Goal: Browse casually

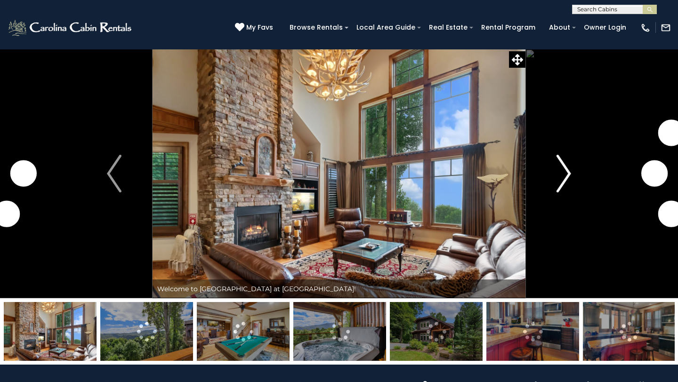
click at [561, 174] on img "Next" at bounding box center [563, 174] width 14 height 38
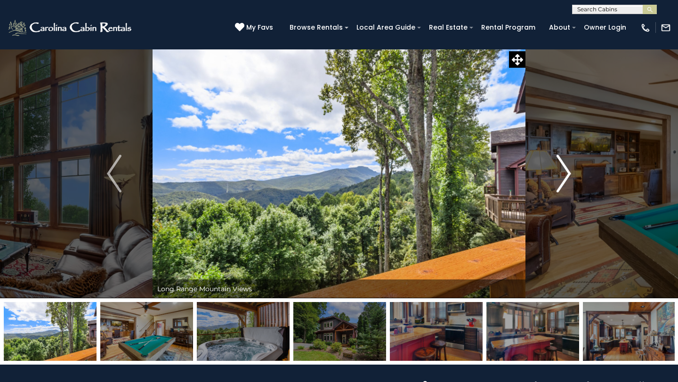
click at [561, 174] on img "Next" at bounding box center [563, 174] width 14 height 38
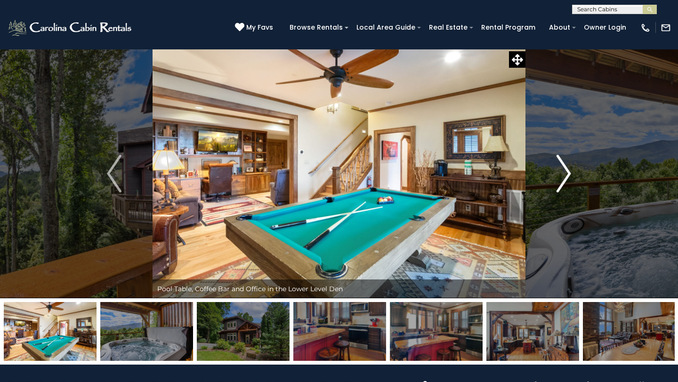
click at [561, 174] on img "Next" at bounding box center [563, 174] width 14 height 38
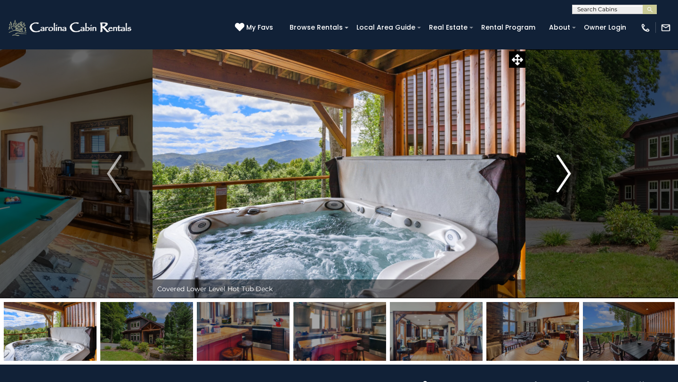
click at [562, 174] on img "Next" at bounding box center [563, 174] width 14 height 38
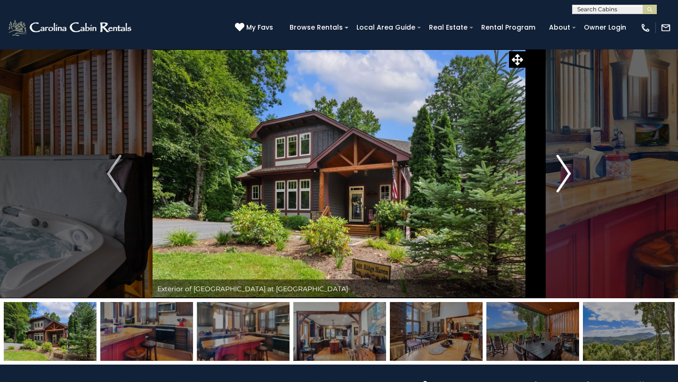
click at [562, 174] on img "Next" at bounding box center [563, 174] width 14 height 38
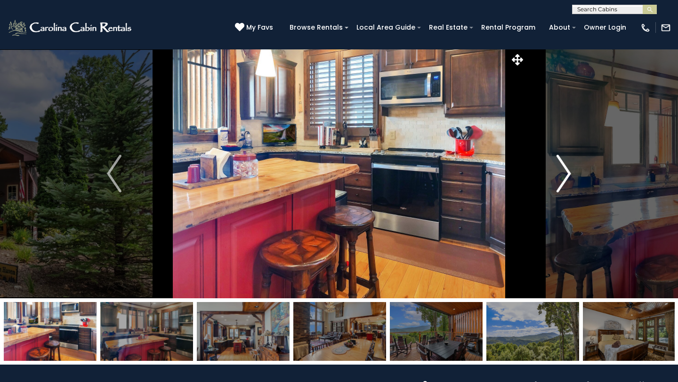
click at [562, 174] on img "Next" at bounding box center [563, 174] width 14 height 38
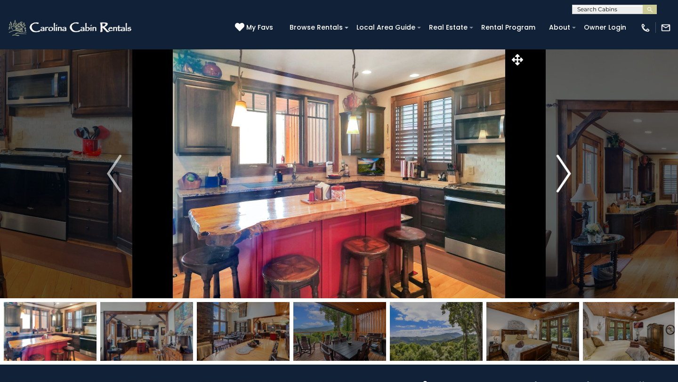
click at [562, 174] on img "Next" at bounding box center [563, 174] width 14 height 38
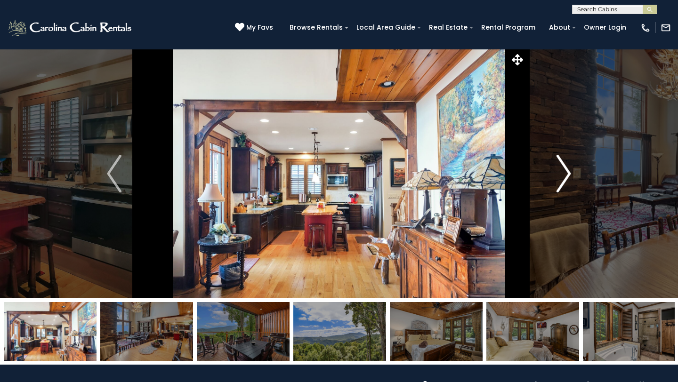
click at [562, 174] on img "Next" at bounding box center [563, 174] width 14 height 38
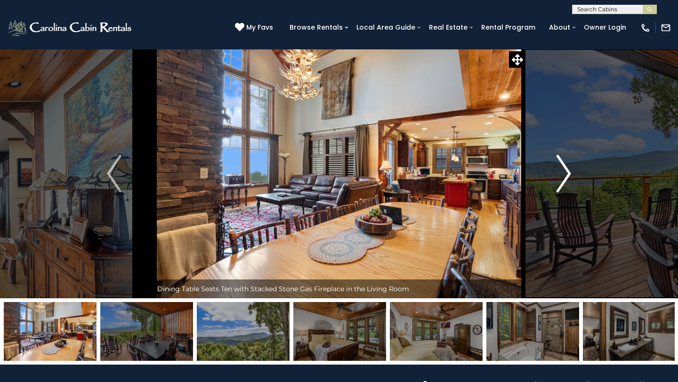
click at [562, 174] on img "Next" at bounding box center [563, 174] width 14 height 38
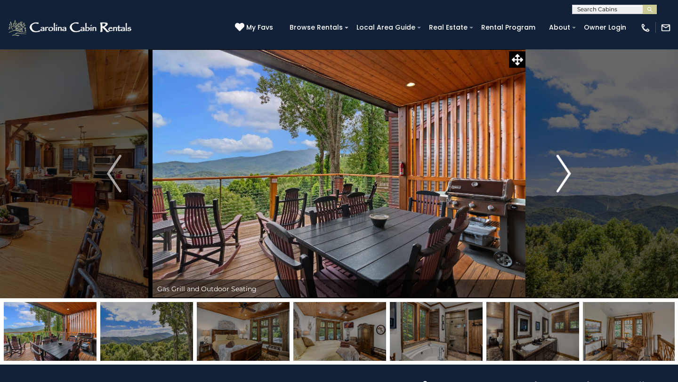
click at [562, 174] on img "Next" at bounding box center [563, 174] width 14 height 38
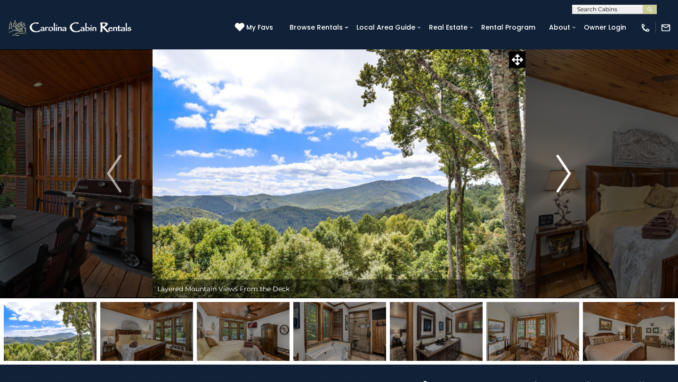
click at [562, 174] on img "Next" at bounding box center [563, 174] width 14 height 38
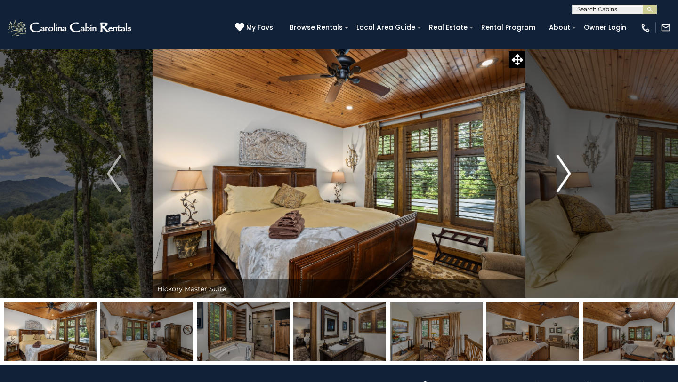
click at [562, 174] on img "Next" at bounding box center [563, 174] width 14 height 38
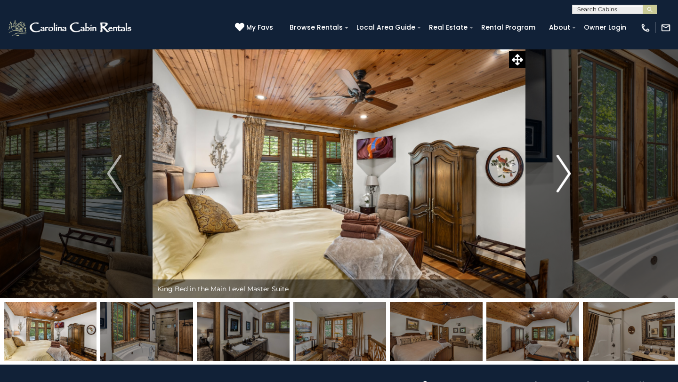
click at [562, 174] on img "Next" at bounding box center [563, 174] width 14 height 38
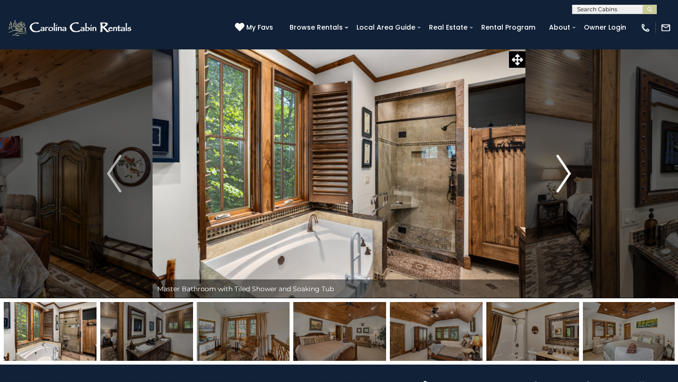
click at [562, 174] on img "Next" at bounding box center [563, 174] width 14 height 38
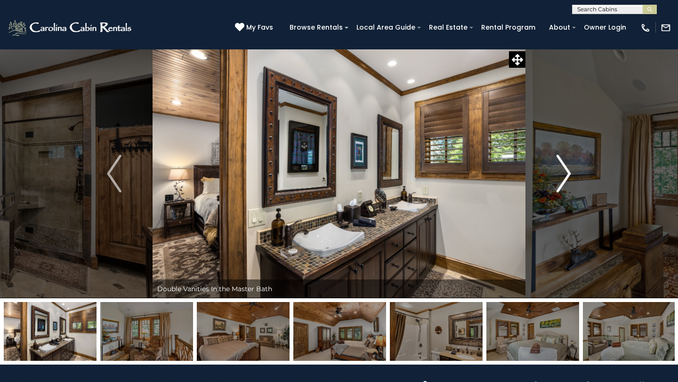
click at [562, 174] on img "Next" at bounding box center [563, 174] width 14 height 38
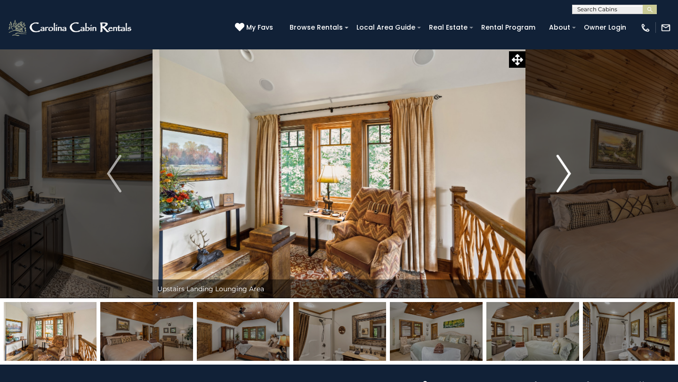
click at [562, 174] on img "Next" at bounding box center [563, 174] width 14 height 38
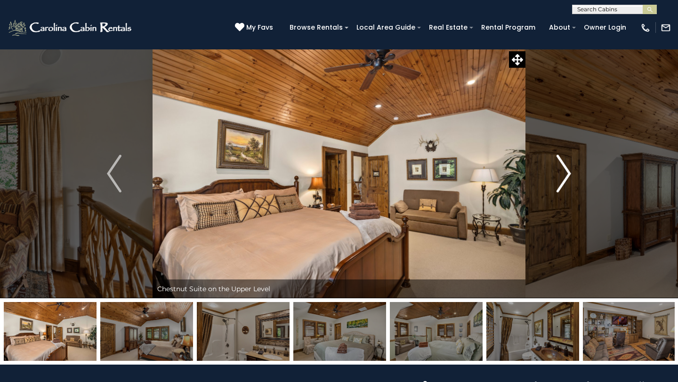
click at [562, 174] on img "Next" at bounding box center [563, 174] width 14 height 38
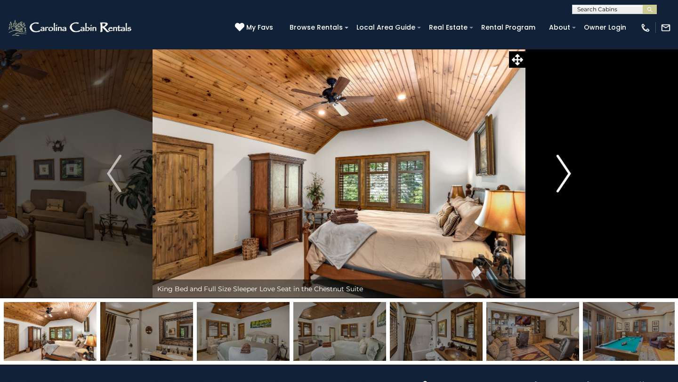
click at [562, 174] on img "Next" at bounding box center [563, 174] width 14 height 38
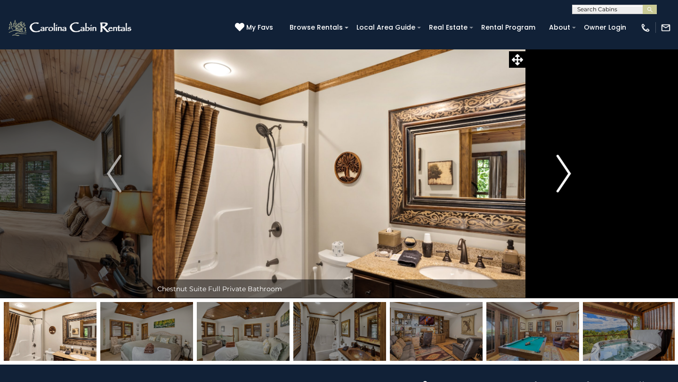
click at [562, 174] on img "Next" at bounding box center [563, 174] width 14 height 38
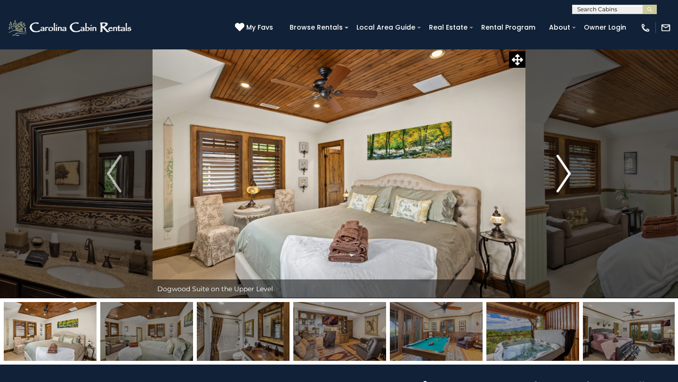
click at [562, 174] on img "Next" at bounding box center [563, 174] width 14 height 38
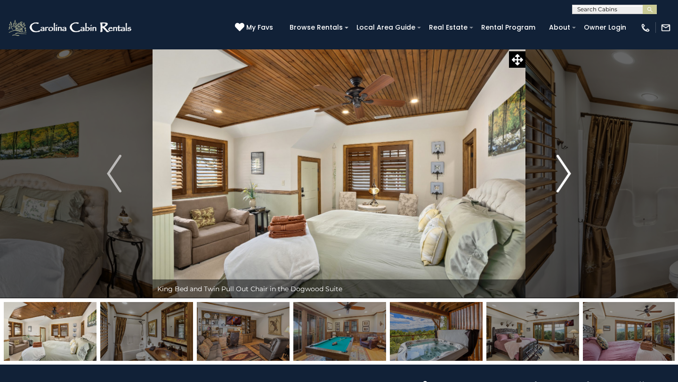
click at [562, 174] on img "Next" at bounding box center [563, 174] width 14 height 38
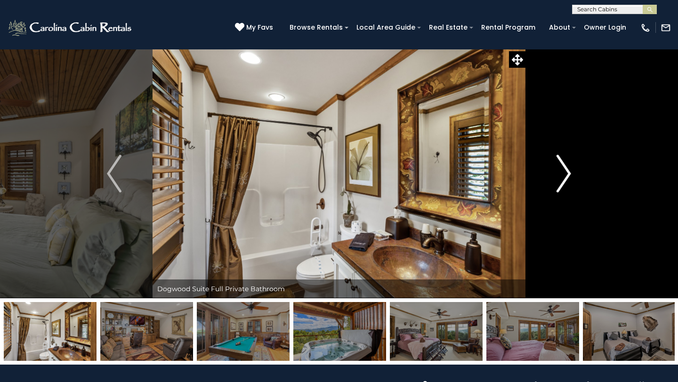
click at [562, 174] on img "Next" at bounding box center [563, 174] width 14 height 38
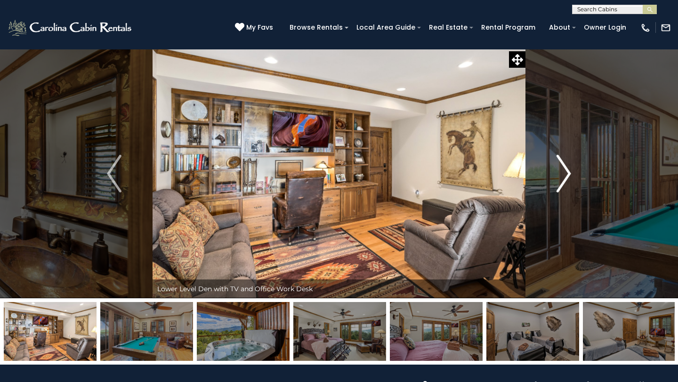
click at [562, 174] on img "Next" at bounding box center [563, 174] width 14 height 38
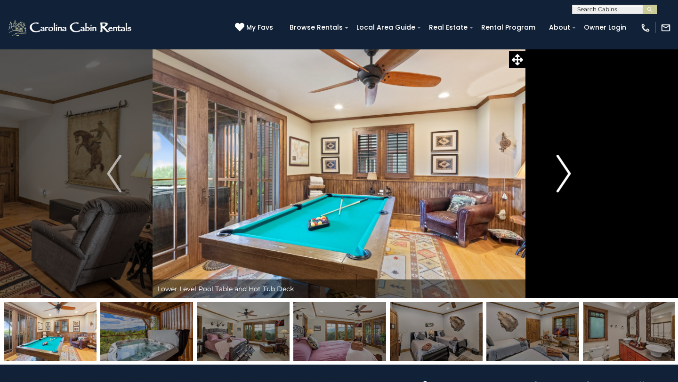
click at [562, 174] on img "Next" at bounding box center [563, 174] width 14 height 38
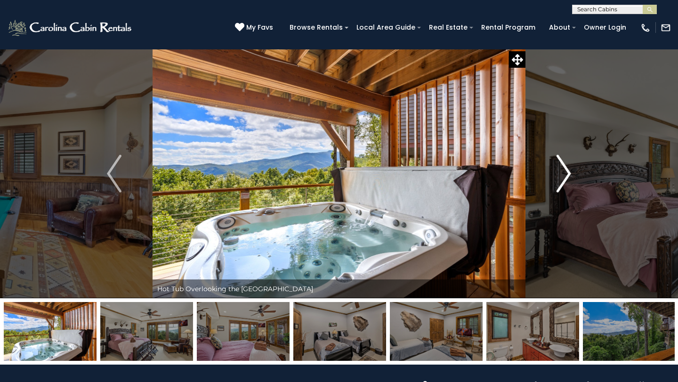
click at [562, 174] on img "Next" at bounding box center [563, 174] width 14 height 38
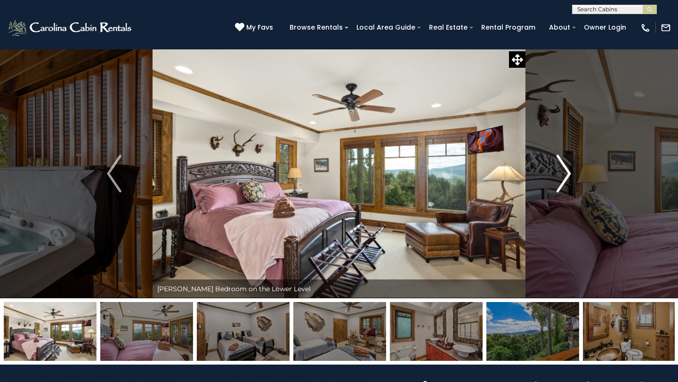
click at [562, 174] on img "Next" at bounding box center [563, 174] width 14 height 38
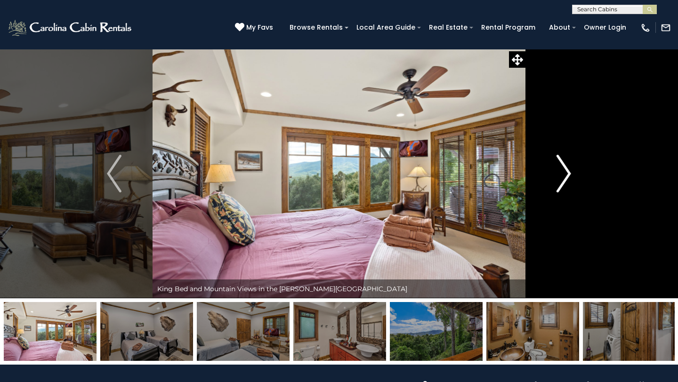
click at [562, 174] on img "Next" at bounding box center [563, 174] width 14 height 38
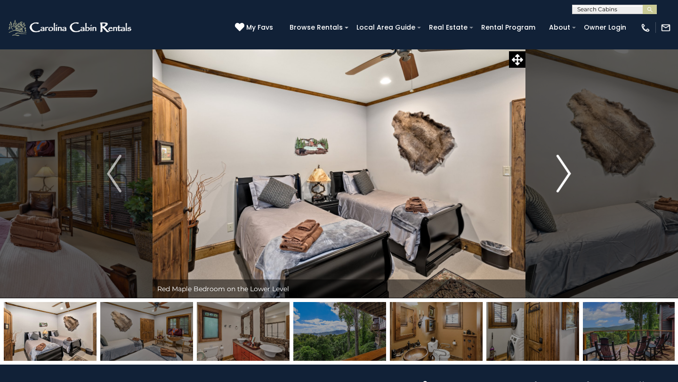
click at [562, 174] on img "Next" at bounding box center [563, 174] width 14 height 38
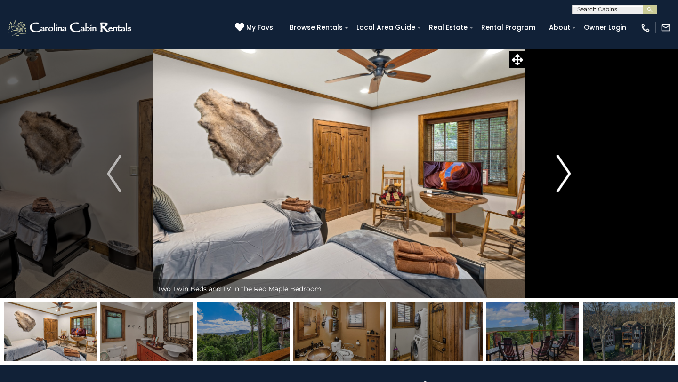
click at [562, 174] on img "Next" at bounding box center [563, 174] width 14 height 38
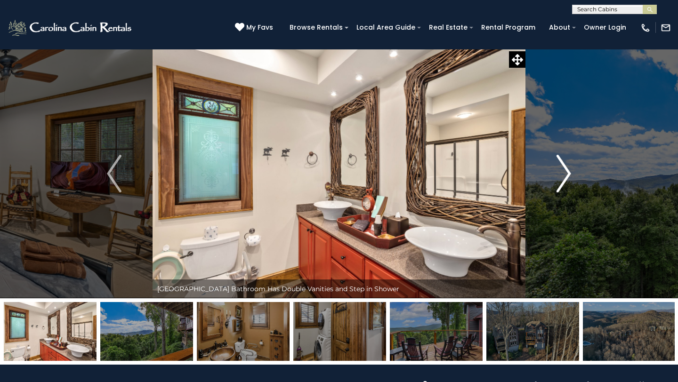
click at [562, 174] on img "Next" at bounding box center [563, 174] width 14 height 38
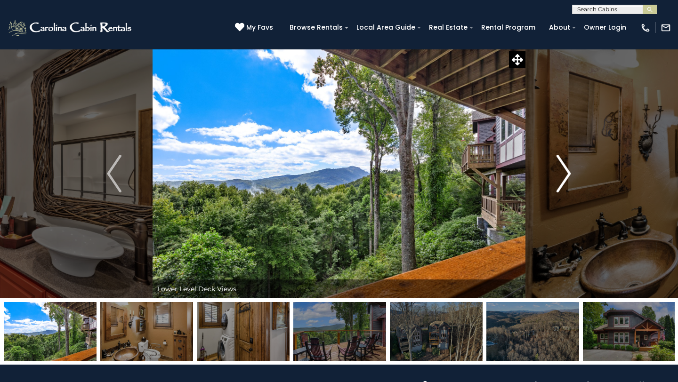
click at [562, 174] on img "Next" at bounding box center [563, 174] width 14 height 38
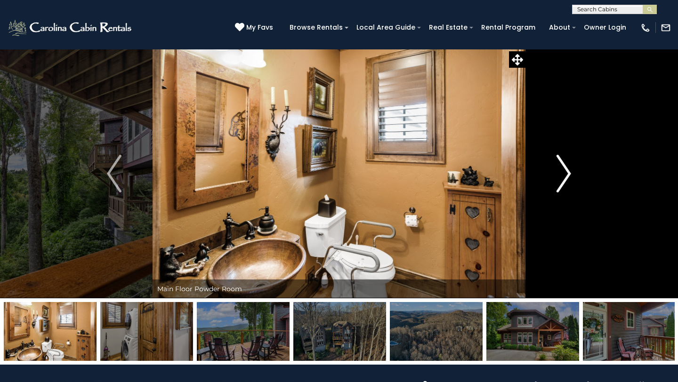
click at [562, 174] on img "Next" at bounding box center [563, 174] width 14 height 38
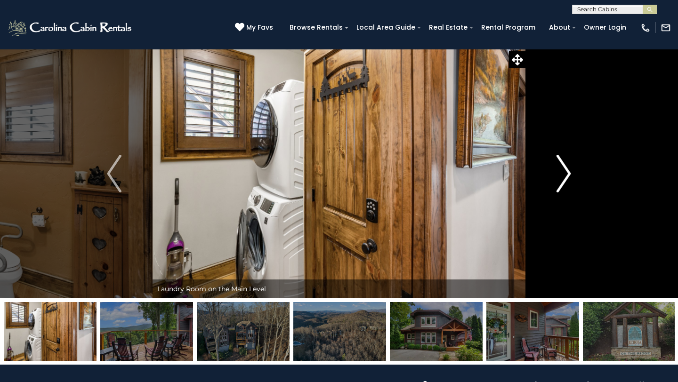
click at [562, 174] on img "Next" at bounding box center [563, 174] width 14 height 38
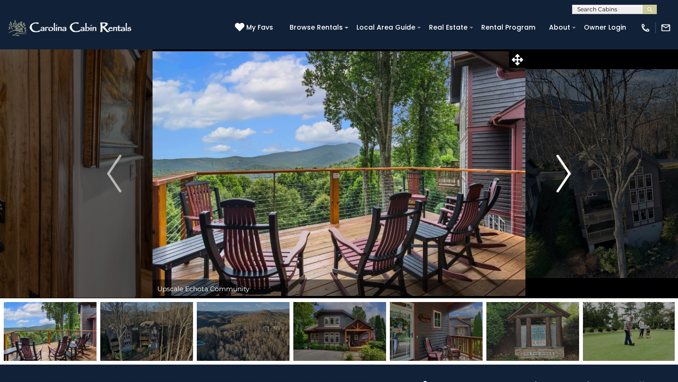
click at [561, 174] on img "Next" at bounding box center [563, 174] width 14 height 38
